Goal: Obtain resource: Download file/media

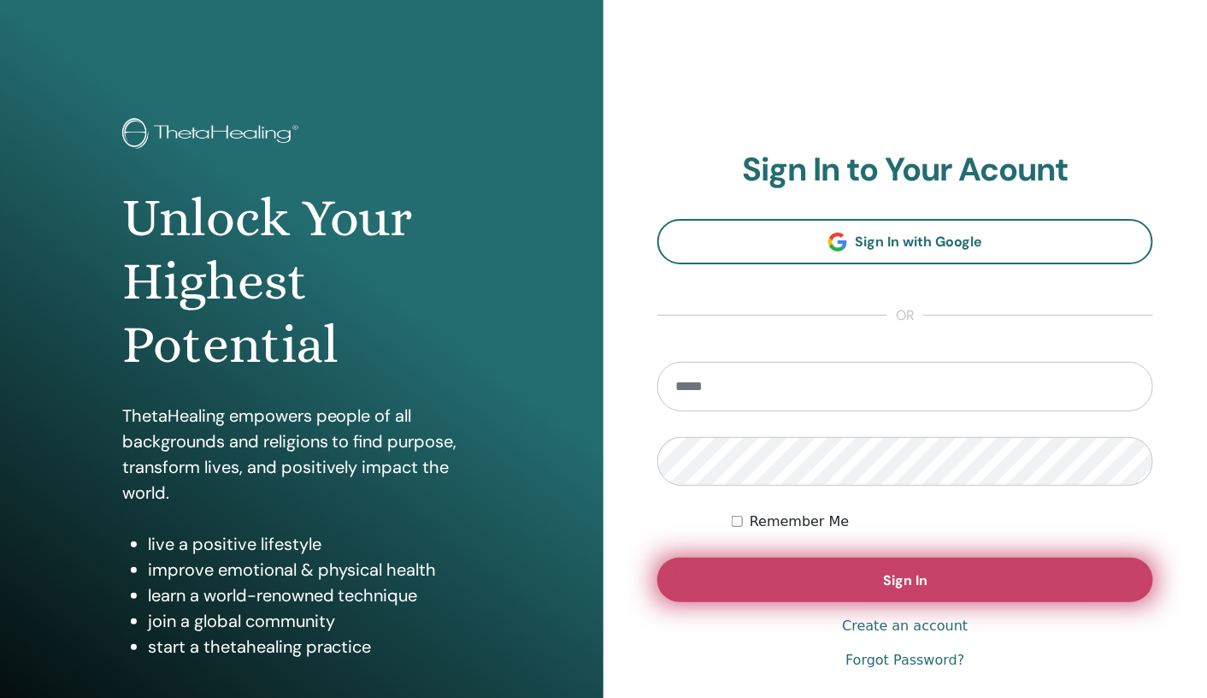
type input "**********"
click at [858, 577] on button "Sign In" at bounding box center [905, 579] width 496 height 44
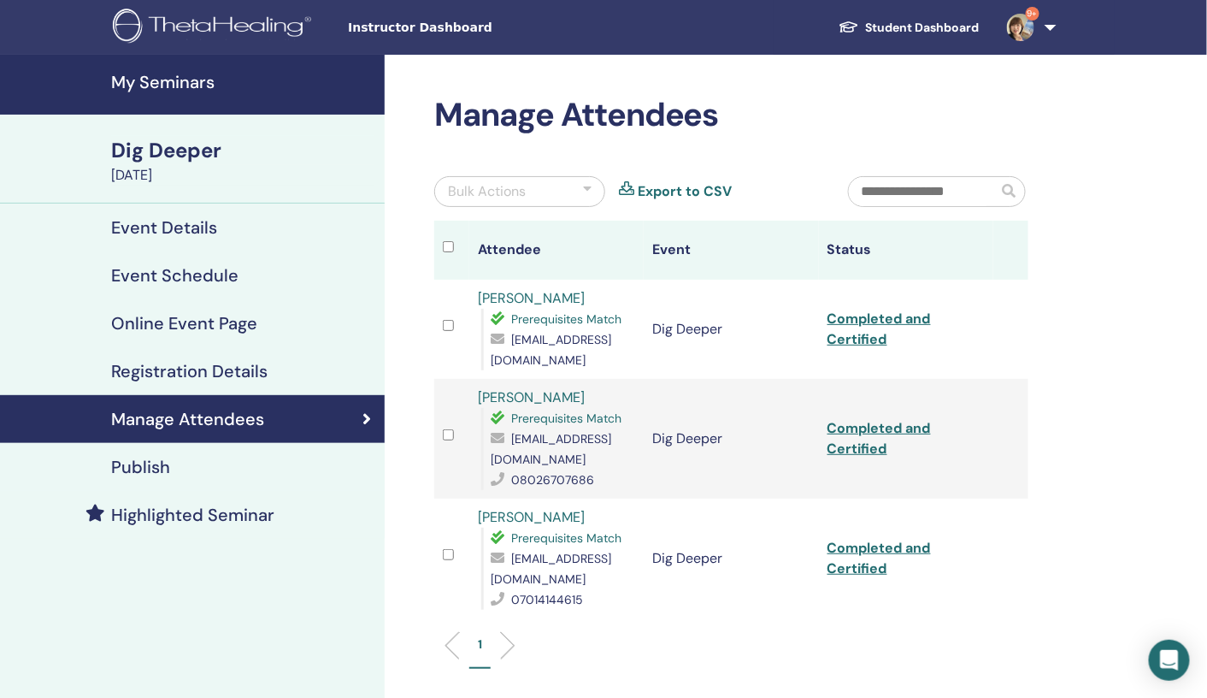
click at [173, 81] on h4 "My Seminars" at bounding box center [242, 82] width 263 height 21
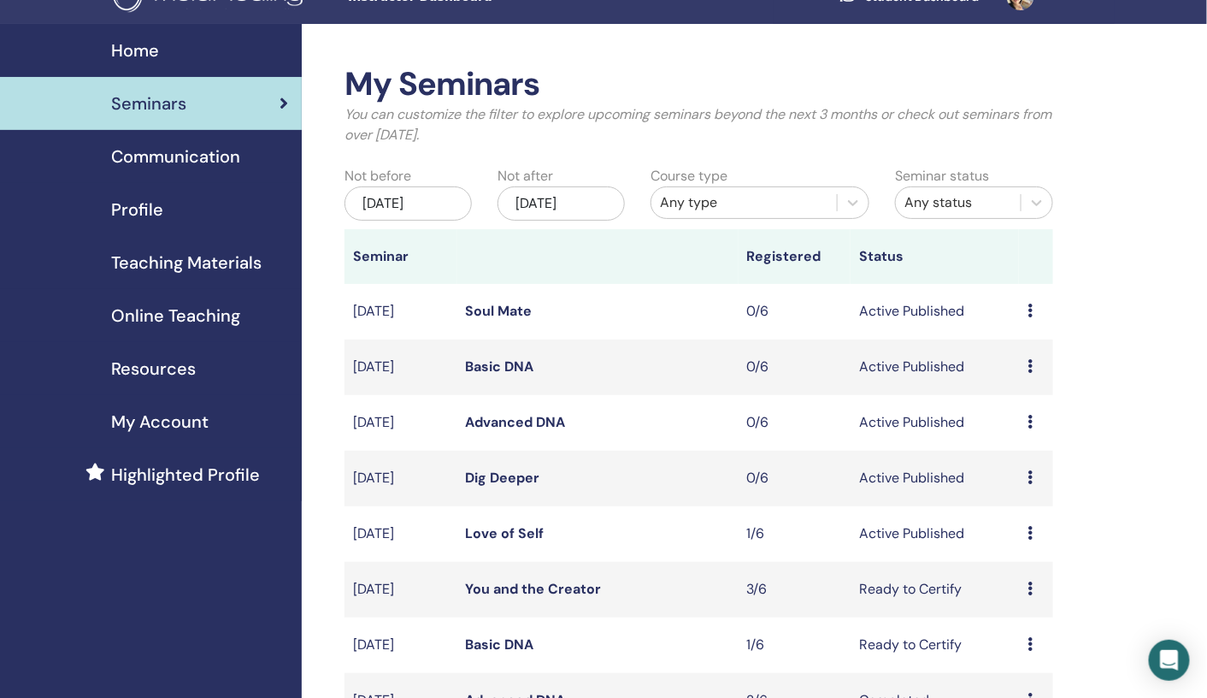
scroll to position [32, 0]
click at [196, 258] on span "Teaching Materials" at bounding box center [186, 262] width 150 height 26
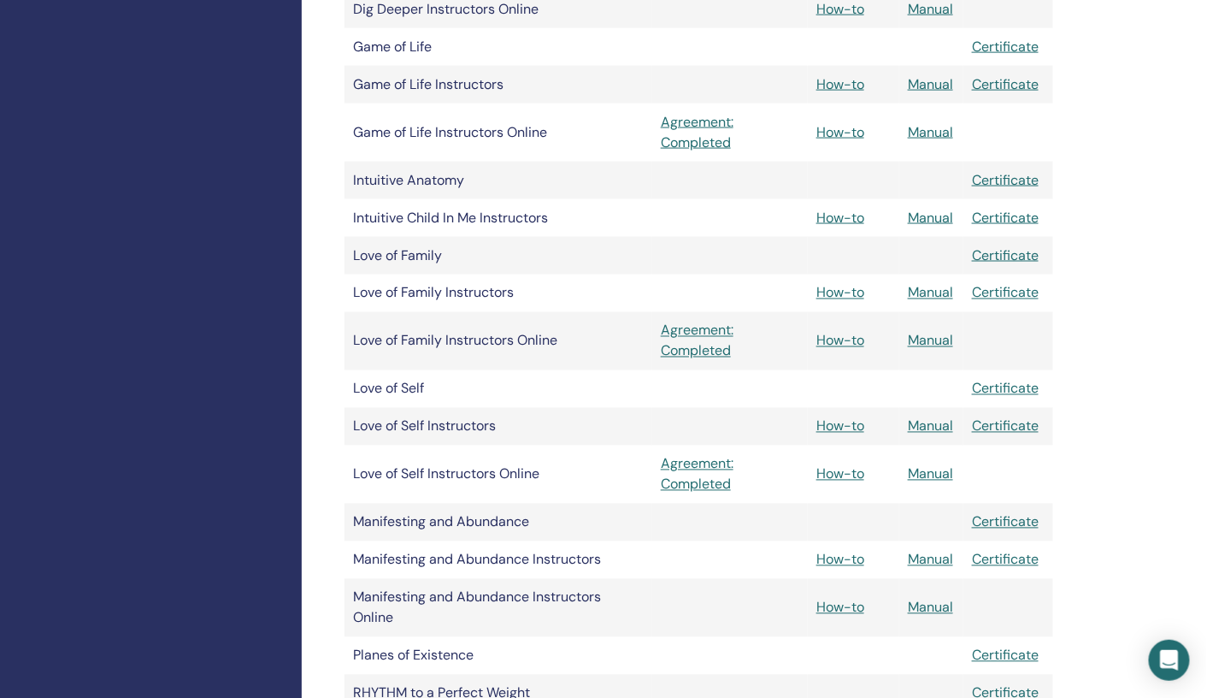
scroll to position [784, 0]
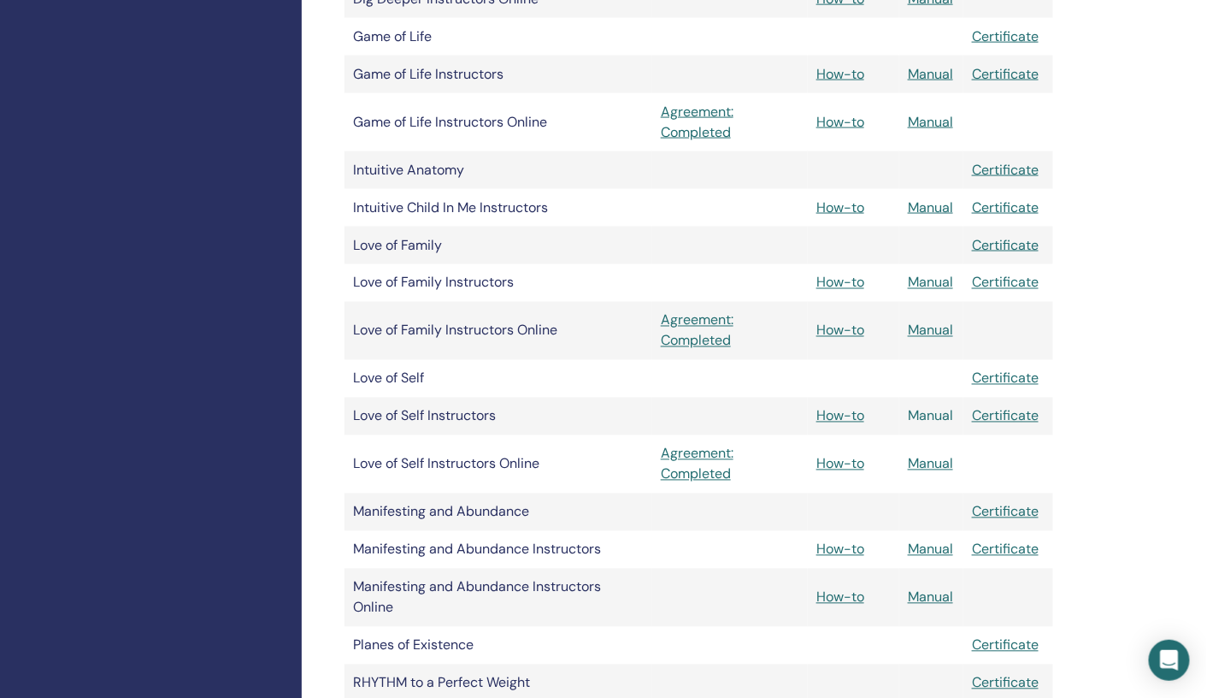
click at [944, 415] on link "Manual" at bounding box center [930, 416] width 45 height 18
